Goal: Task Accomplishment & Management: Manage account settings

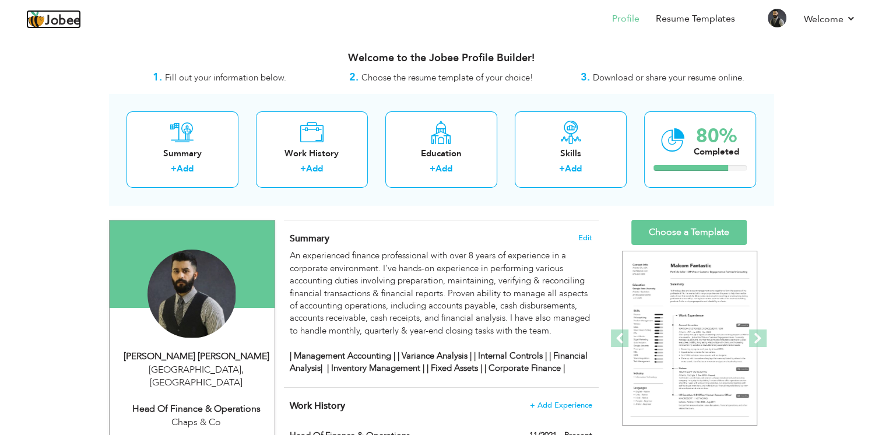
click at [47, 18] on span "Jobee" at bounding box center [63, 21] width 36 height 13
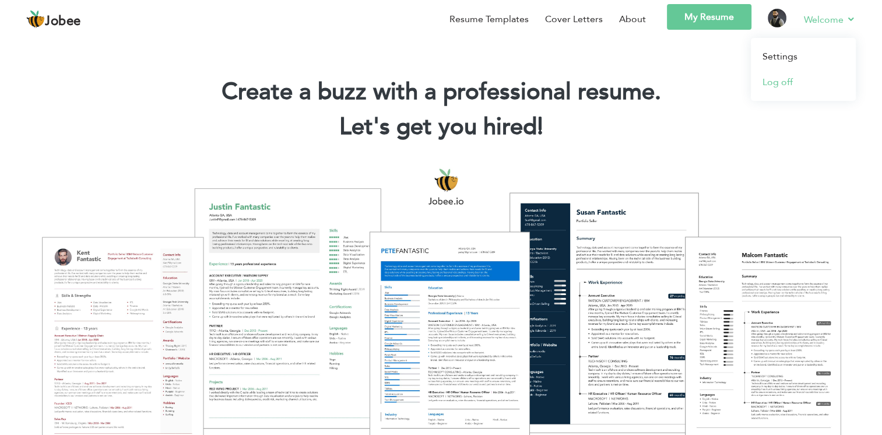
click at [781, 87] on link "Log off" at bounding box center [803, 82] width 105 height 26
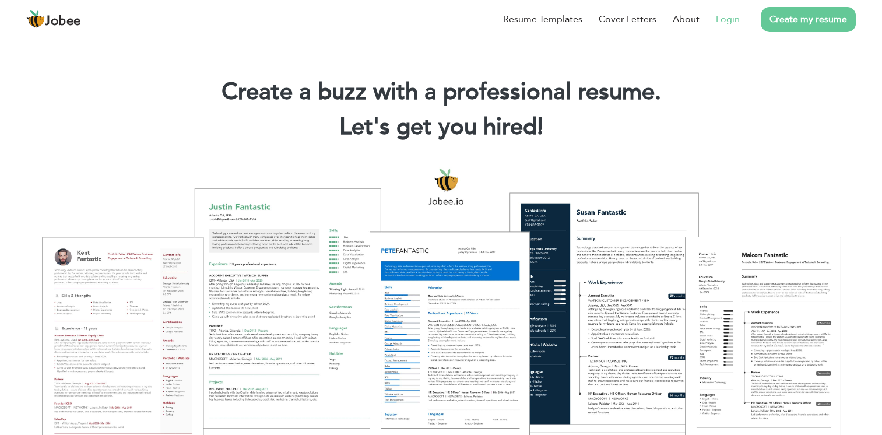
click at [716, 17] on li "Login" at bounding box center [720, 19] width 40 height 30
click at [721, 20] on link "Login" at bounding box center [728, 19] width 24 height 14
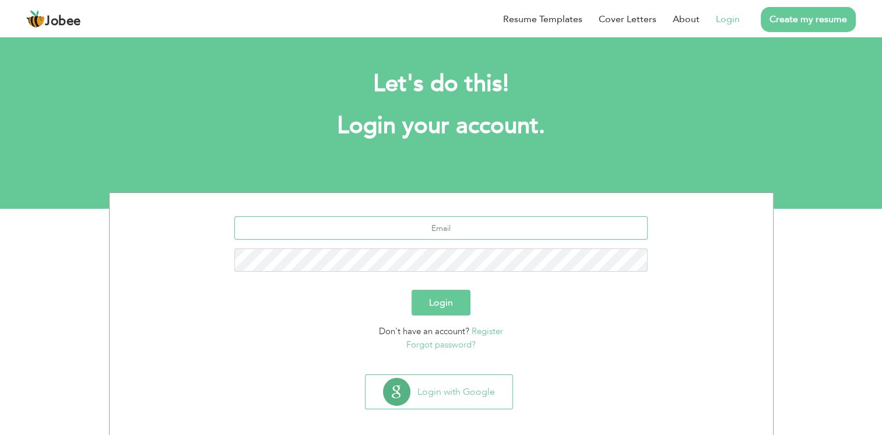
click at [321, 232] on input "text" at bounding box center [440, 227] width 413 height 23
type input "Kumail.mazaya@gmail.com"
click at [412, 290] on button "Login" at bounding box center [441, 303] width 59 height 26
